Goal: Navigation & Orientation: Find specific page/section

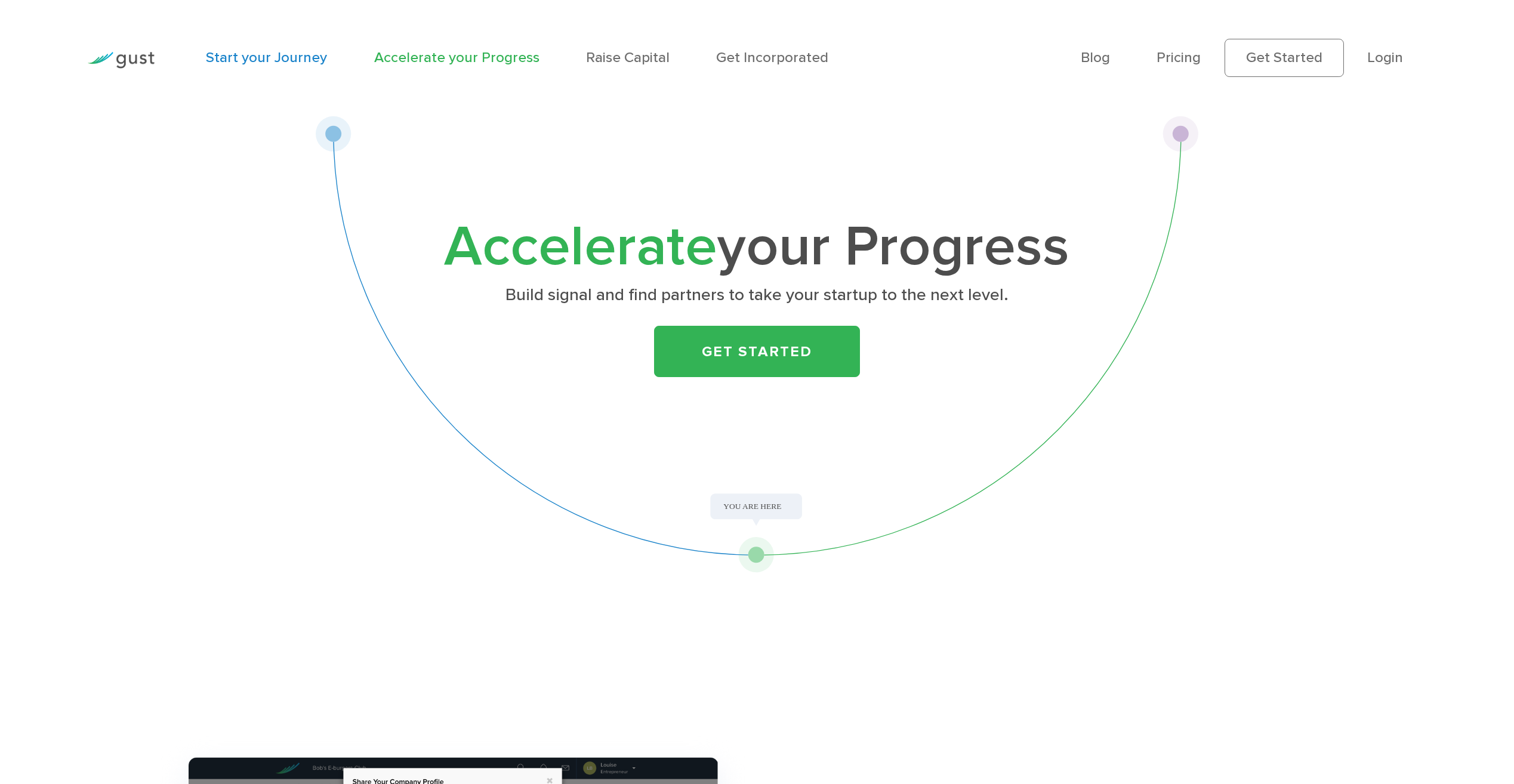
click at [289, 61] on link "Start your Journey" at bounding box center [266, 57] width 121 height 17
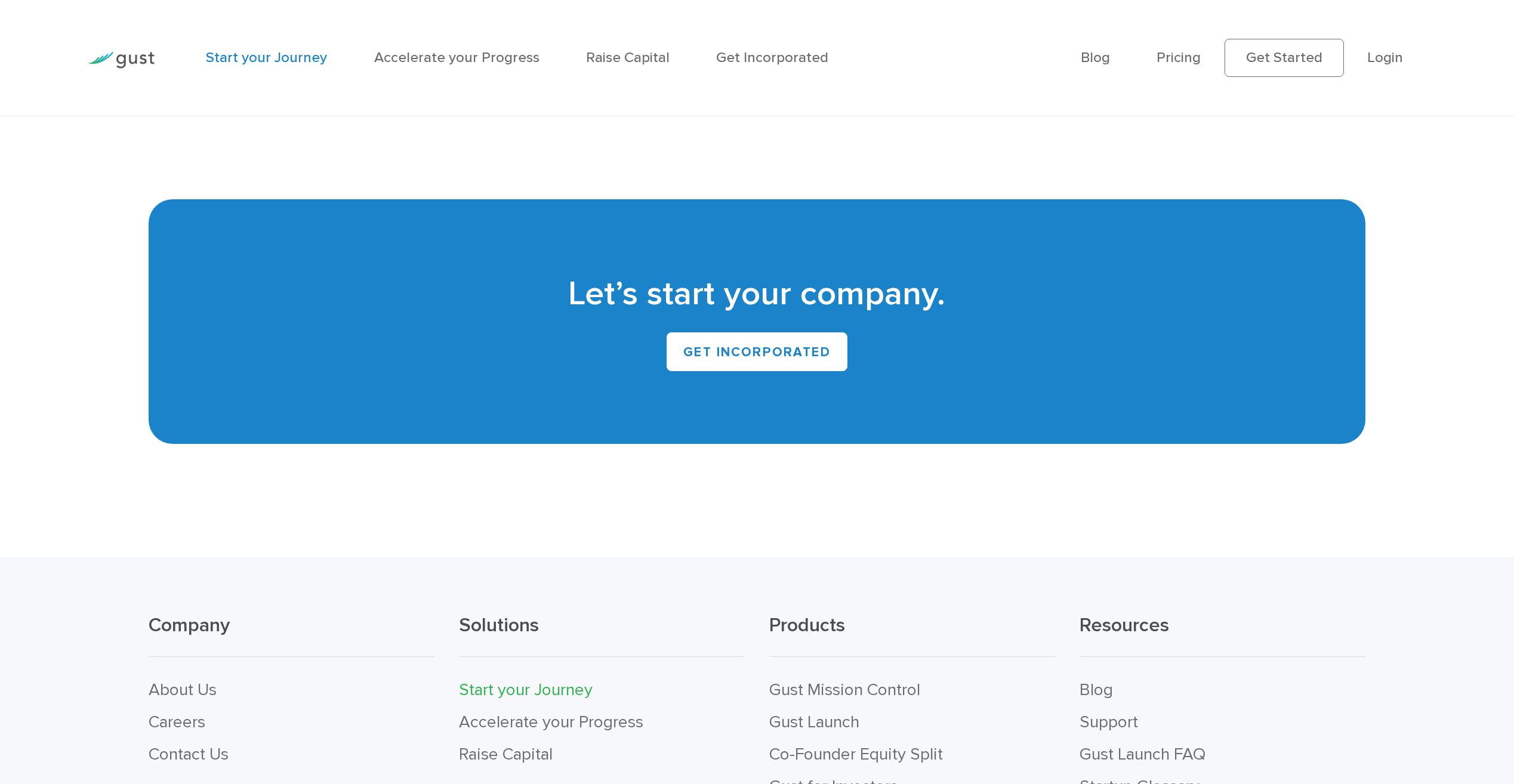
scroll to position [3401, 0]
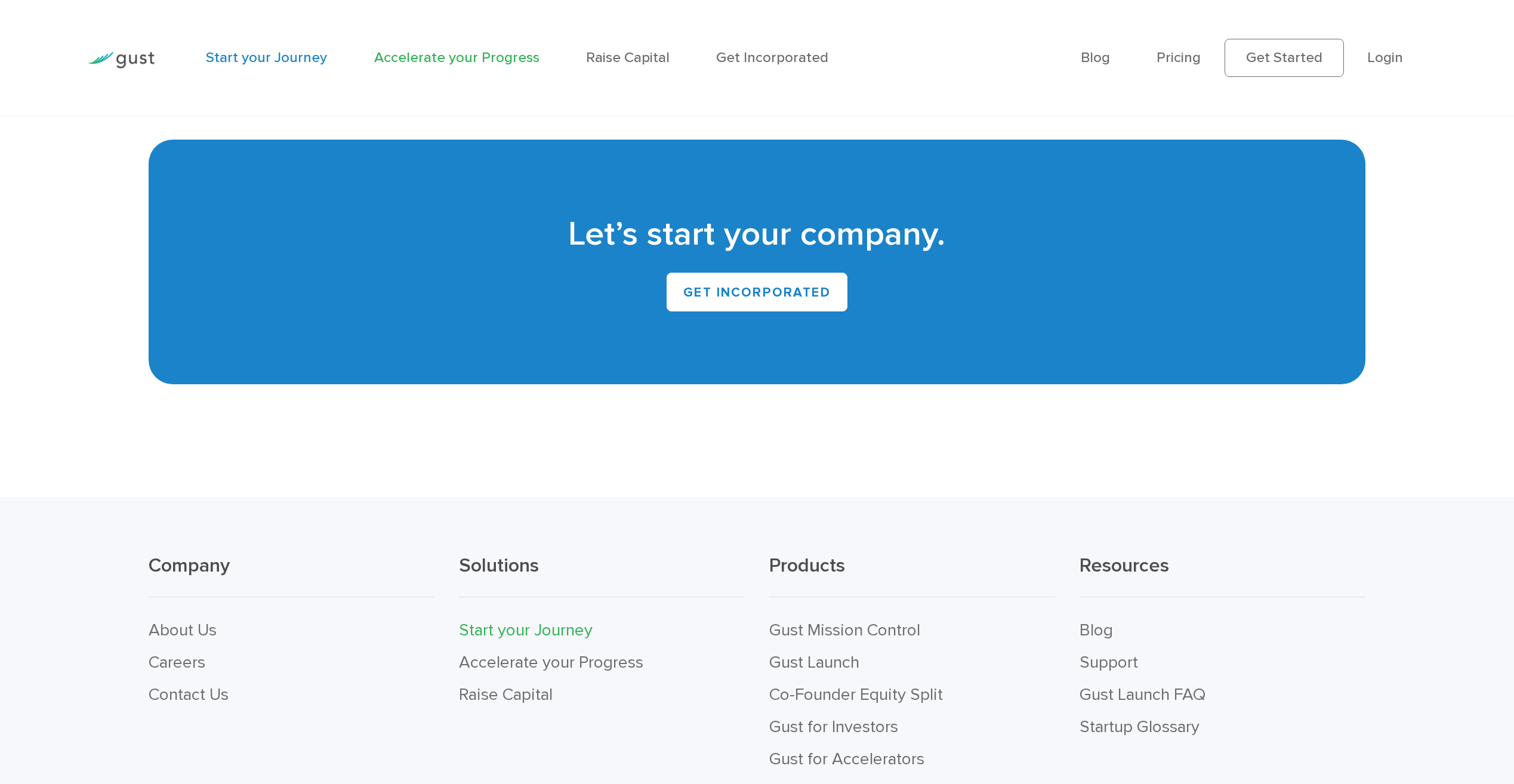
click at [438, 58] on link "Accelerate your Progress" at bounding box center [456, 57] width 165 height 17
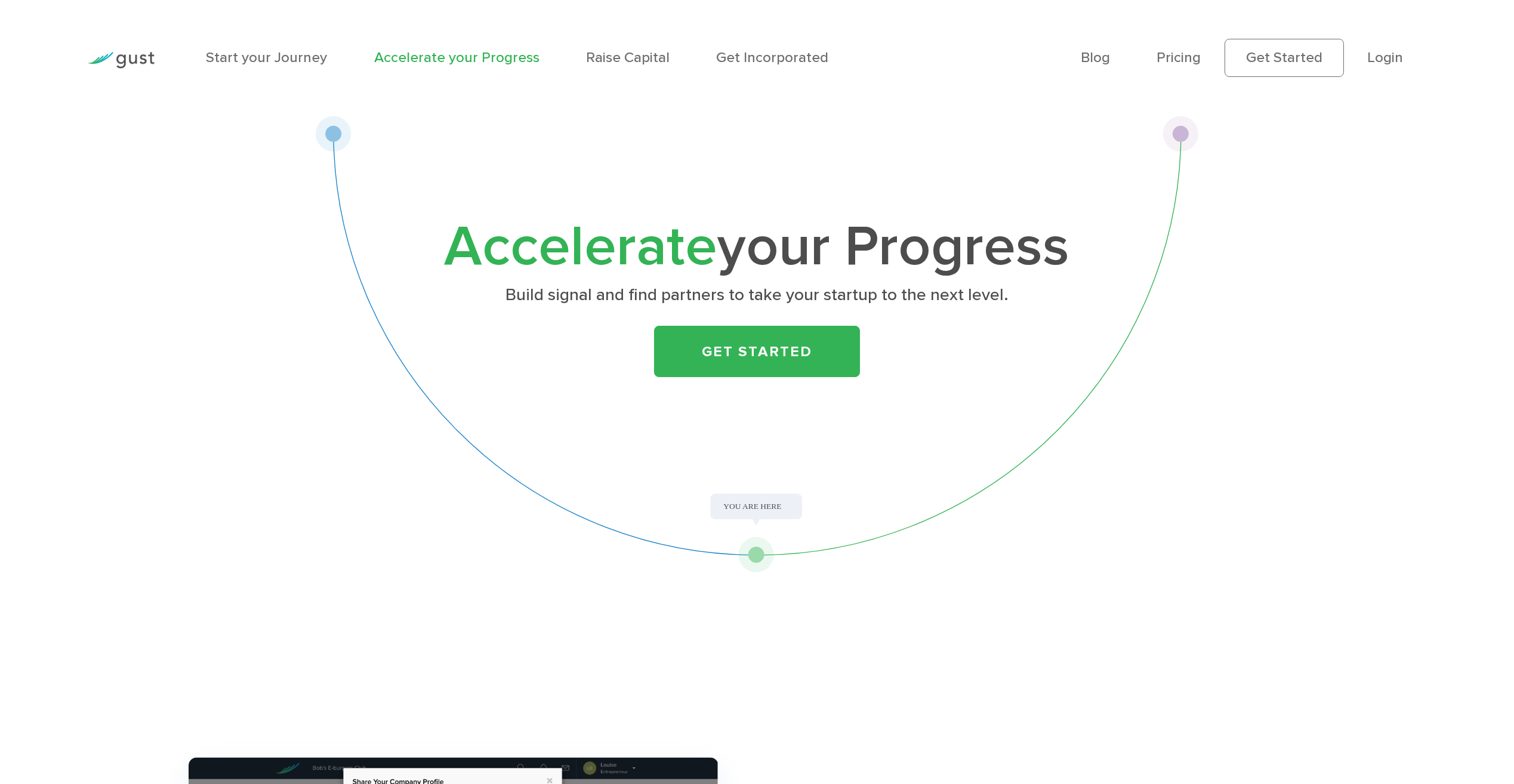
click at [637, 72] on div "Start your Journey Accelerate your Progress Raise Capital Get Incorporated" at bounding box center [631, 57] width 875 height 70
click at [643, 56] on link "Raise Capital" at bounding box center [628, 57] width 84 height 17
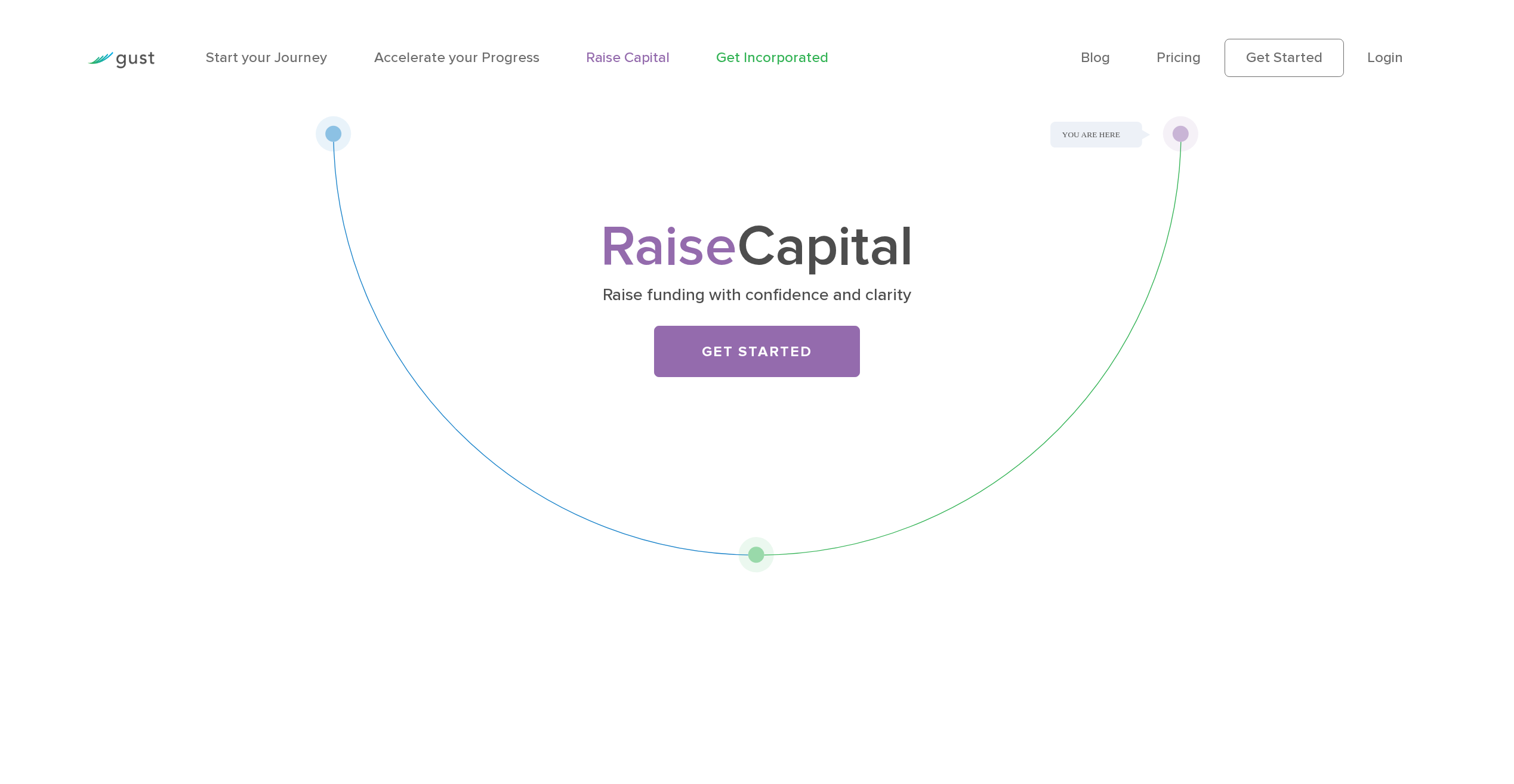
click at [779, 57] on link "Get Incorporated" at bounding box center [772, 57] width 112 height 17
